Goal: Task Accomplishment & Management: Manage account settings

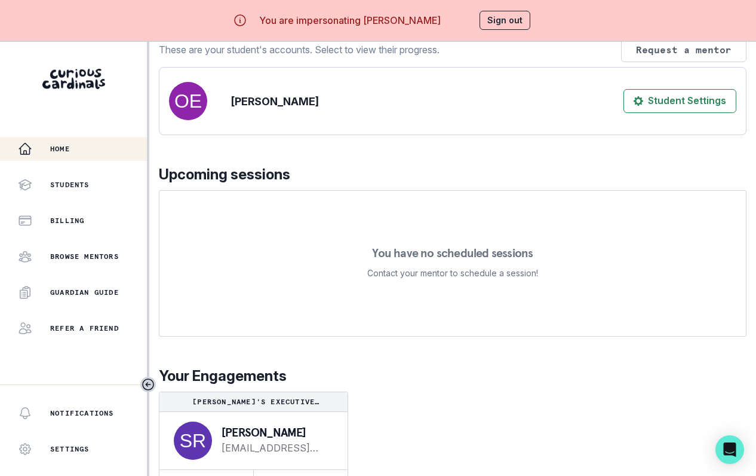
scroll to position [51, 0]
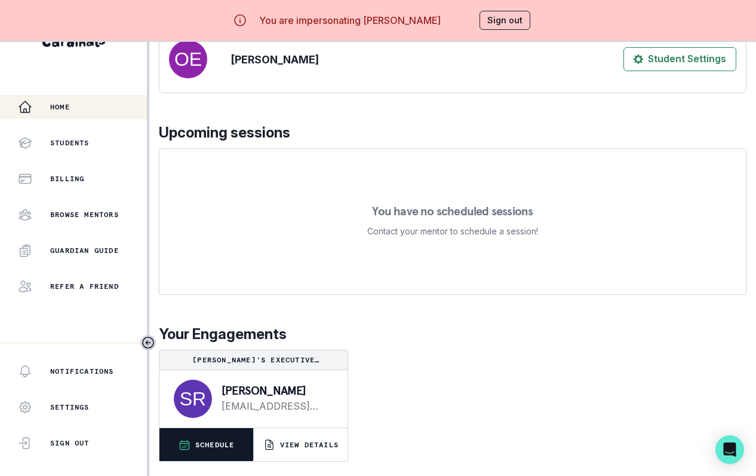
click at [199, 457] on button "SCHEDULE" at bounding box center [207, 444] width 94 height 33
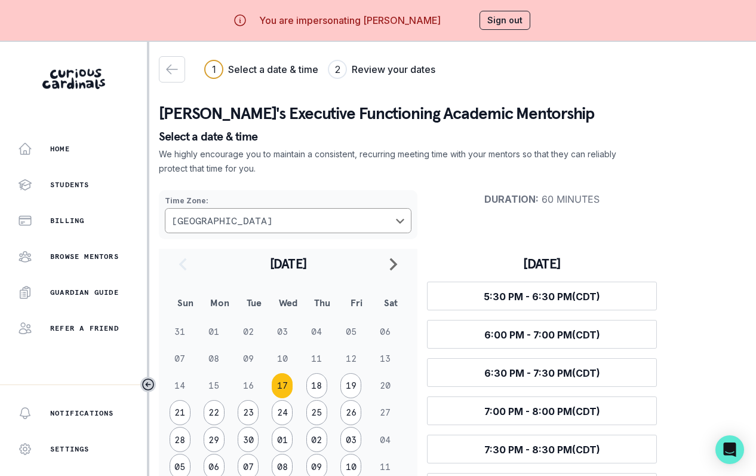
click at [500, 13] on button "Sign out" at bounding box center [505, 20] width 51 height 19
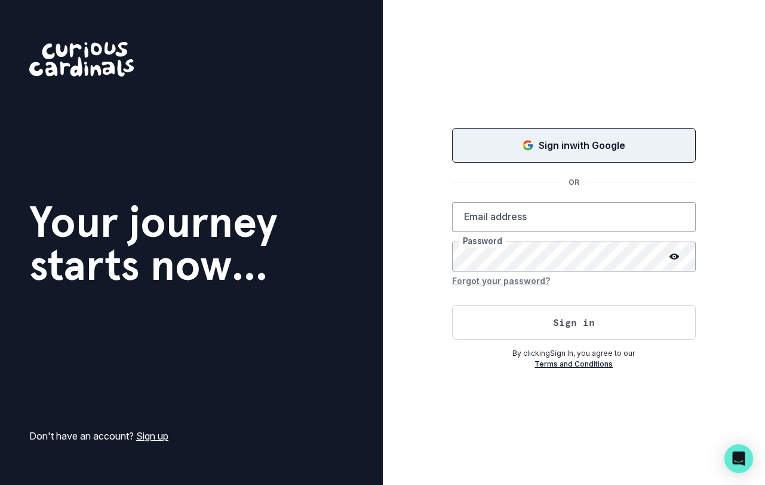
click at [563, 135] on button "Sign in with Google" at bounding box center [574, 145] width 244 height 35
